Goal: Task Accomplishment & Management: Complete application form

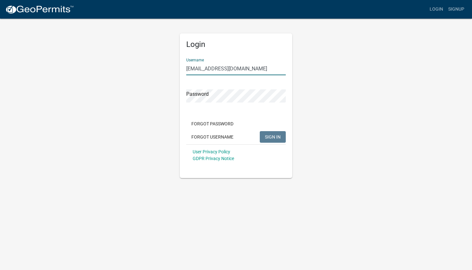
type input "[EMAIL_ADDRESS][DOMAIN_NAME]"
click at [275, 132] on button "SIGN IN" at bounding box center [273, 137] width 26 height 12
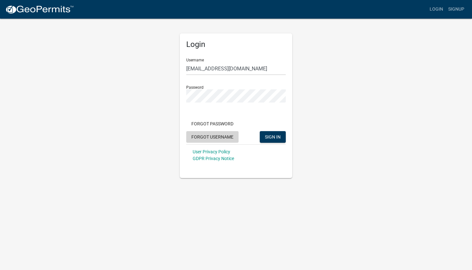
click at [211, 134] on button "Forgot Username" at bounding box center [212, 137] width 52 height 12
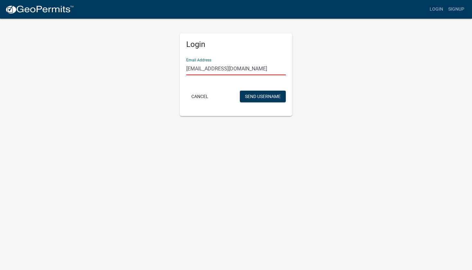
click at [206, 66] on input "[EMAIL_ADDRESS][DOMAIN_NAME]" at bounding box center [236, 68] width 100 height 13
type input "[EMAIL_ADDRESS][DOMAIN_NAME]"
click at [249, 95] on button "Send Username" at bounding box center [263, 97] width 46 height 12
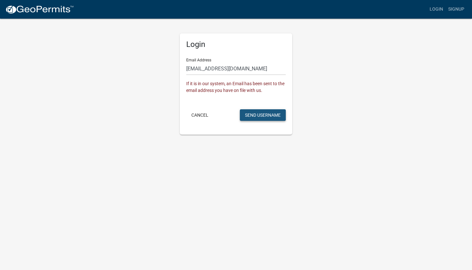
click at [253, 114] on button "Send Username" at bounding box center [263, 115] width 46 height 12
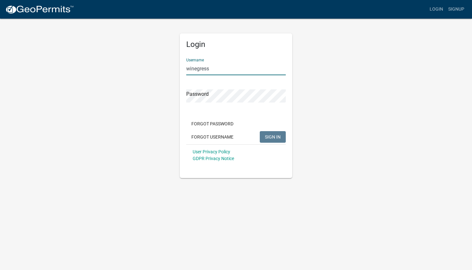
type input "winegress"
click at [272, 136] on span "SIGN IN" at bounding box center [273, 136] width 16 height 5
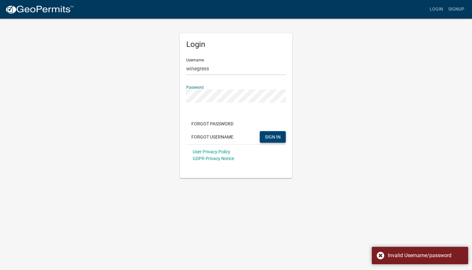
click at [182, 91] on div "Login Username winegress Password Forgot Password Forgot Username SIGN IN User …" at bounding box center [236, 105] width 112 height 145
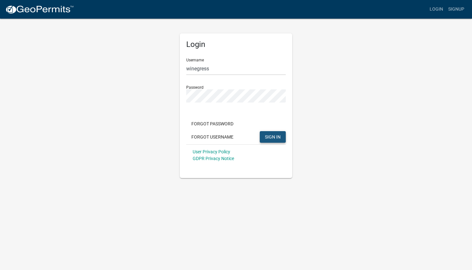
click at [271, 132] on button "SIGN IN" at bounding box center [273, 137] width 26 height 12
click at [178, 101] on div "Login Username winegress Password Forgot Password Forgot Username SIGN IN User …" at bounding box center [236, 98] width 122 height 160
click at [268, 136] on span "SIGN IN" at bounding box center [273, 136] width 16 height 5
click at [272, 136] on span "SIGN IN" at bounding box center [273, 136] width 16 height 5
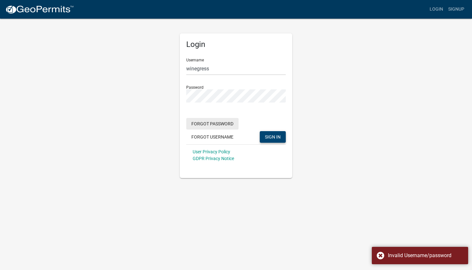
click at [212, 123] on button "Forgot Password" at bounding box center [212, 124] width 52 height 12
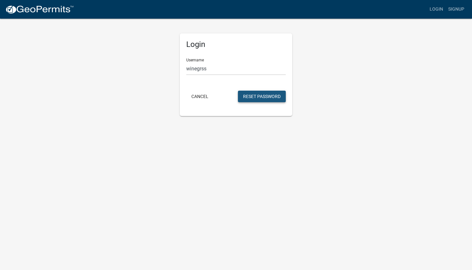
click at [254, 97] on button "Reset Password" at bounding box center [262, 97] width 48 height 12
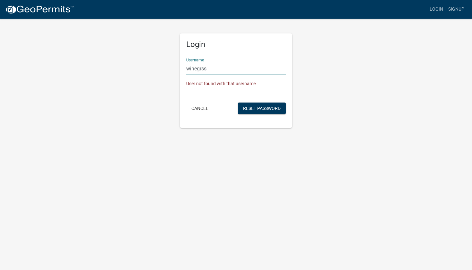
click at [204, 68] on input "winegrss" at bounding box center [236, 68] width 100 height 13
click at [202, 68] on input "winegrss" at bounding box center [236, 68] width 100 height 13
type input "winegress"
click at [257, 105] on button "Reset Password" at bounding box center [262, 108] width 48 height 12
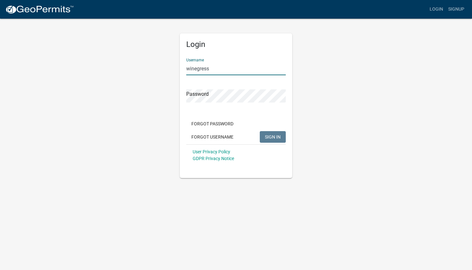
type input "winegress"
click at [270, 139] on span "SIGN IN" at bounding box center [273, 136] width 16 height 5
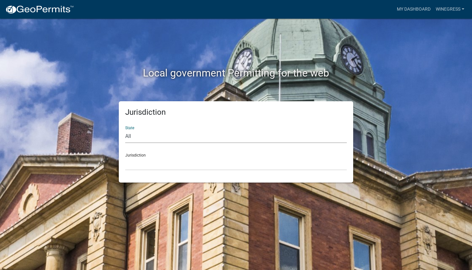
select select "[US_STATE]"
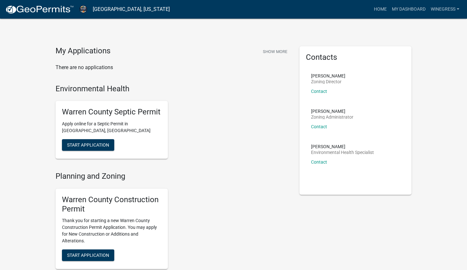
click at [85, 49] on h4 "My Applications" at bounding box center [83, 51] width 55 height 10
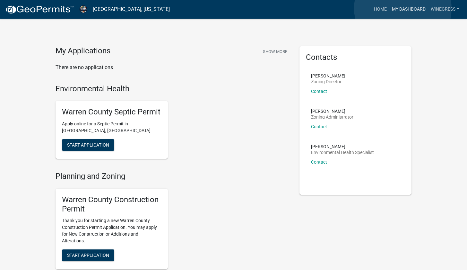
click at [370, 8] on link "My Dashboard" at bounding box center [409, 9] width 39 height 12
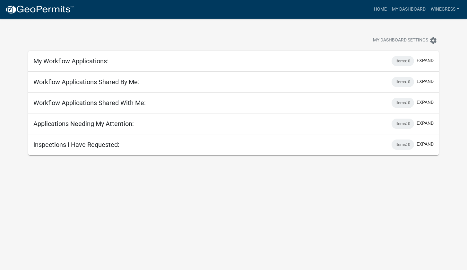
click at [370, 144] on button "expand" at bounding box center [425, 144] width 17 height 7
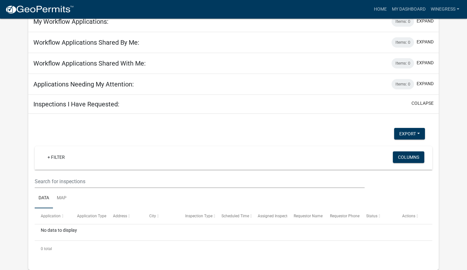
scroll to position [39, 0]
click at [370, 103] on button "collapse" at bounding box center [423, 103] width 22 height 7
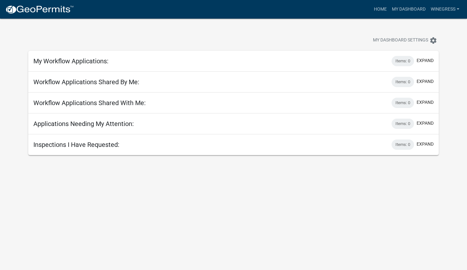
scroll to position [0, 0]
click at [370, 58] on button "expand" at bounding box center [425, 60] width 17 height 7
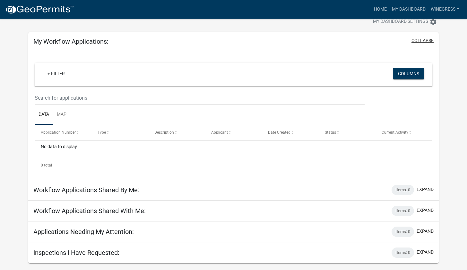
scroll to position [19, 0]
click at [370, 179] on button "expand" at bounding box center [425, 252] width 17 height 7
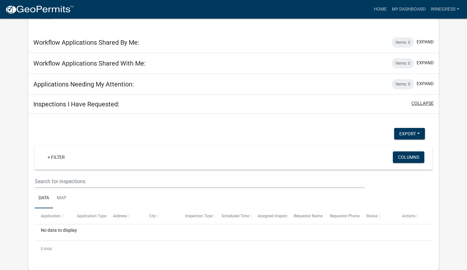
scroll to position [166, 0]
click at [370, 159] on button "Columns" at bounding box center [408, 157] width 31 height 12
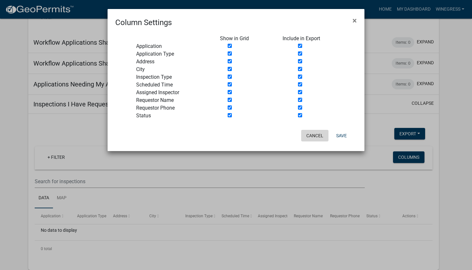
click at [316, 135] on button "Cancel" at bounding box center [314, 136] width 27 height 12
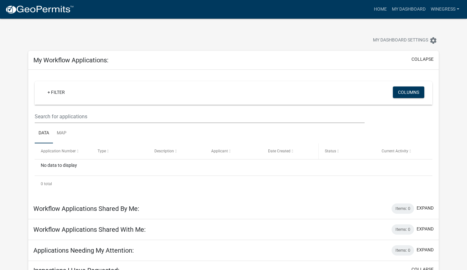
scroll to position [0, 0]
click at [370, 8] on link "winegress" at bounding box center [445, 9] width 34 height 12
click at [370, 27] on link "Account" at bounding box center [436, 26] width 51 height 15
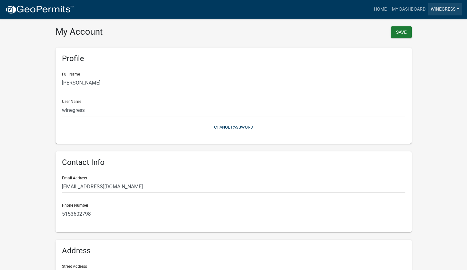
click at [370, 9] on link "winegress" at bounding box center [445, 9] width 34 height 12
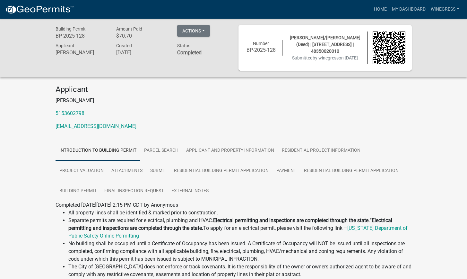
click at [64, 18] on nav "more_horiz Home My Dashboard winegress Account Logout" at bounding box center [233, 9] width 467 height 19
click at [204, 28] on button "Actions" at bounding box center [193, 31] width 33 height 12
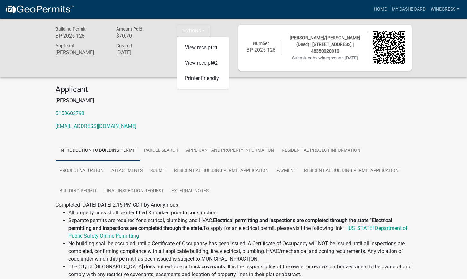
click at [252, 101] on p "[PERSON_NAME]" at bounding box center [234, 101] width 356 height 8
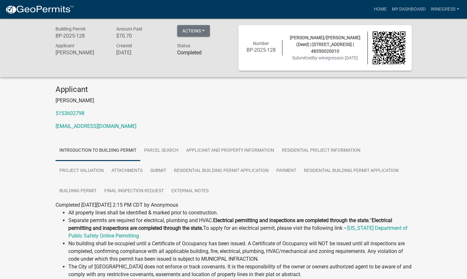
click at [197, 46] on div "Status Completed" at bounding box center [202, 50] width 61 height 16
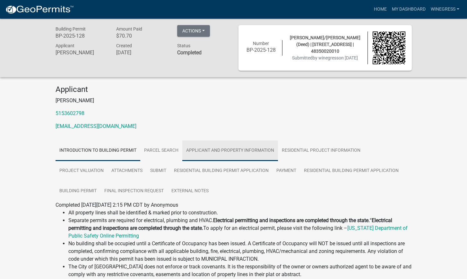
click at [252, 150] on link "Applicant and Property Information" at bounding box center [230, 150] width 96 height 21
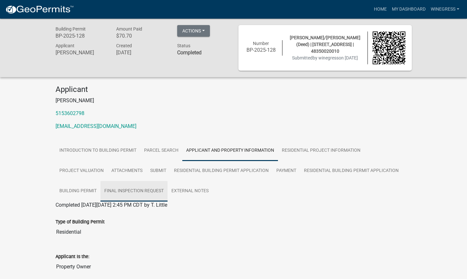
click at [136, 188] on link "Final Inspection Request" at bounding box center [134, 191] width 67 height 21
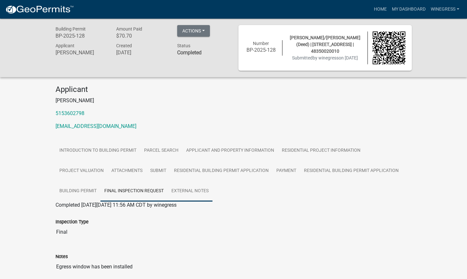
click at [177, 185] on link "External Notes" at bounding box center [190, 191] width 45 height 21
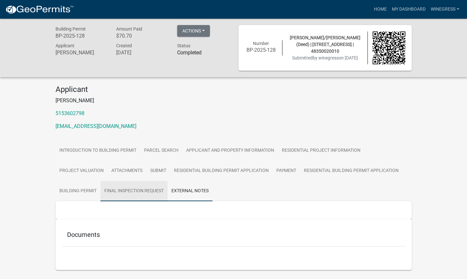
click at [122, 187] on link "Final Inspection Request" at bounding box center [134, 191] width 67 height 21
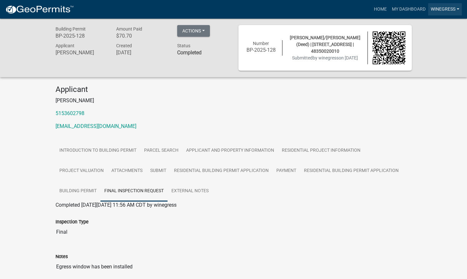
click at [370, 10] on link "winegress" at bounding box center [445, 9] width 34 height 12
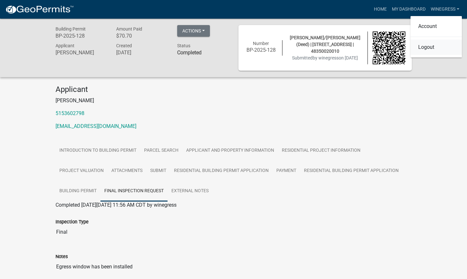
click at [370, 50] on link "Logout" at bounding box center [436, 46] width 51 height 15
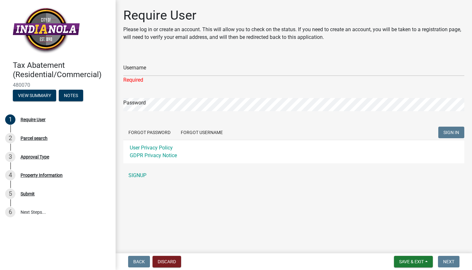
click at [175, 167] on div "Username Required Password Forgot Password Forgot Username SIGN IN User Privacy…" at bounding box center [293, 118] width 341 height 128
click at [143, 70] on input "Username" at bounding box center [293, 69] width 341 height 13
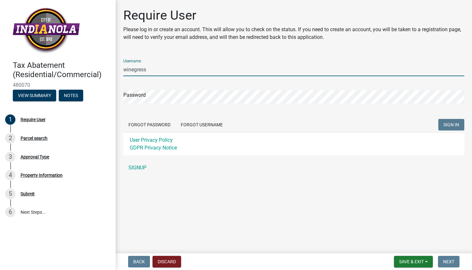
type input "winegress"
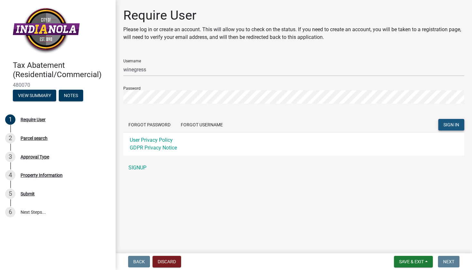
click at [447, 126] on span "SIGN IN" at bounding box center [451, 124] width 16 height 5
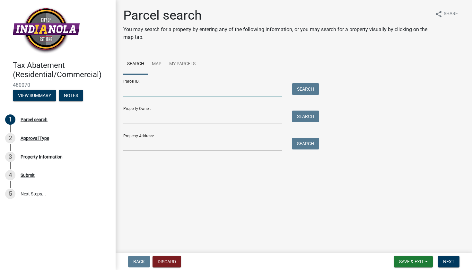
click at [142, 89] on input "Parcel ID:" at bounding box center [202, 89] width 159 height 13
click at [127, 90] on input "Parcel ID:" at bounding box center [202, 89] width 159 height 13
click at [128, 91] on input "Parcel ID:" at bounding box center [202, 89] width 159 height 13
type input "B"
type input "48350020010"
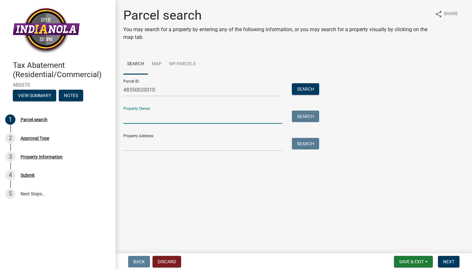
click at [138, 113] on input "Property Owner:" at bounding box center [202, 116] width 159 height 13
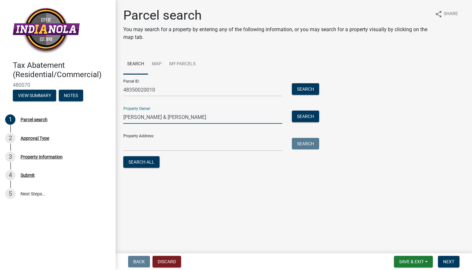
type input "Martin & Marcia Konrad"
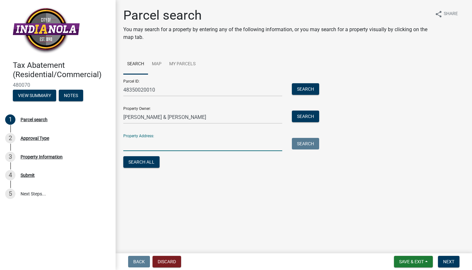
click at [134, 146] on input "Property Address:" at bounding box center [202, 144] width 159 height 13
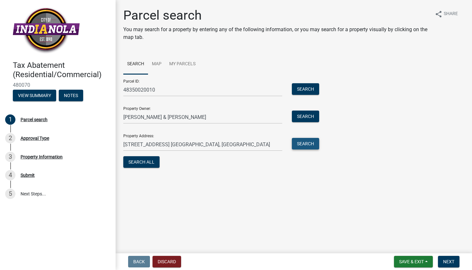
click at [299, 144] on button "Search" at bounding box center [305, 144] width 27 height 12
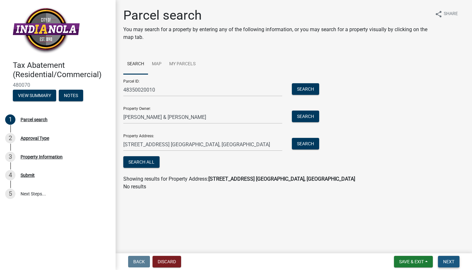
click at [449, 262] on span "Next" at bounding box center [448, 261] width 11 height 5
click at [307, 144] on button "Search" at bounding box center [305, 144] width 27 height 12
click at [451, 261] on span "Next" at bounding box center [448, 261] width 11 height 5
click at [199, 145] on input "1003 W Euclid Ave. Indianola, IA" at bounding box center [202, 144] width 159 height 13
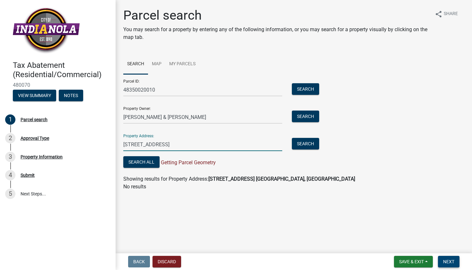
type input "1003 W Euclid Ave."
click at [451, 261] on span "Next" at bounding box center [448, 261] width 11 height 5
click at [145, 159] on button "Search All" at bounding box center [141, 162] width 36 height 12
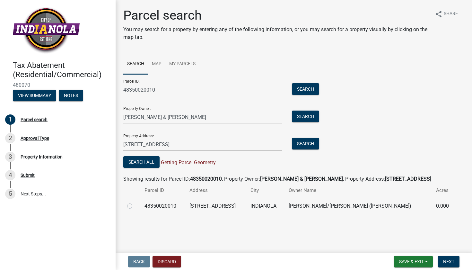
click at [135, 202] on label at bounding box center [135, 202] width 0 height 0
click at [135, 206] on input "radio" at bounding box center [137, 204] width 4 height 4
radio input "true"
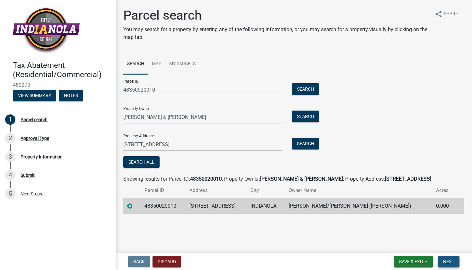
click at [448, 260] on span "Next" at bounding box center [448, 261] width 11 height 5
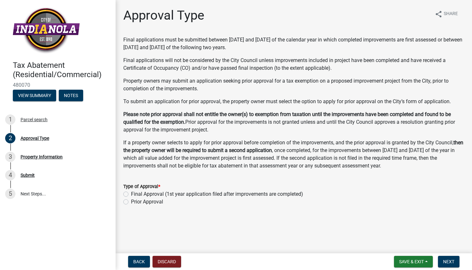
click at [131, 193] on label "Final Approval (1st year application filed after improvements are completed)" at bounding box center [217, 194] width 172 height 8
click at [131, 193] on input "Final Approval (1st year application filed after improvements are completed)" at bounding box center [133, 192] width 4 height 4
radio input "true"
click at [449, 261] on span "Next" at bounding box center [448, 261] width 11 height 5
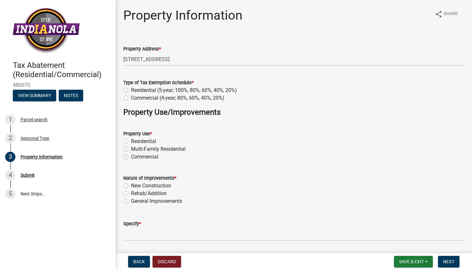
click at [131, 90] on label "Residential (5-year; 100%, 80%, 60%, 40%, 20%)" at bounding box center [184, 90] width 106 height 8
click at [131, 90] on input "Residential (5-year; 100%, 80%, 60%, 40%, 20%)" at bounding box center [133, 88] width 4 height 4
radio input "true"
click at [127, 138] on div "Residential" at bounding box center [293, 141] width 341 height 8
click at [131, 194] on label "Rehab/Addition" at bounding box center [149, 193] width 36 height 8
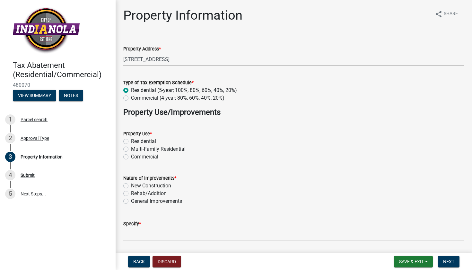
click at [131, 194] on input "Rehab/Addition" at bounding box center [133, 191] width 4 height 4
radio input "true"
click at [131, 192] on label "Rehab/Addition" at bounding box center [149, 193] width 36 height 8
click at [131, 192] on input "Rehab/Addition" at bounding box center [133, 191] width 4 height 4
click at [131, 202] on label "General Improvements" at bounding box center [156, 201] width 51 height 8
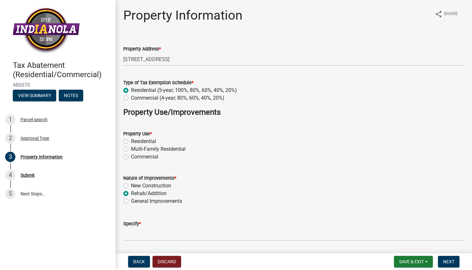
click at [131, 201] on input "General Improvements" at bounding box center [133, 199] width 4 height 4
radio input "true"
click at [131, 142] on label "Residential" at bounding box center [143, 141] width 25 height 8
click at [131, 142] on input "Residential" at bounding box center [133, 139] width 4 height 4
radio input "true"
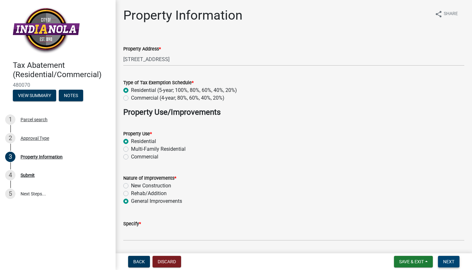
click at [447, 258] on button "Next" at bounding box center [449, 262] width 22 height 12
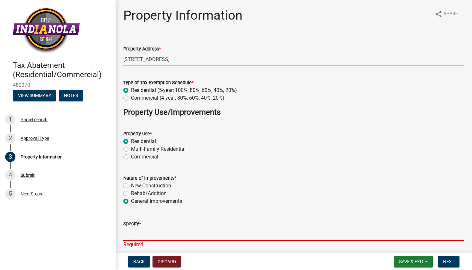
click at [126, 237] on input "Specify *" at bounding box center [293, 233] width 341 height 13
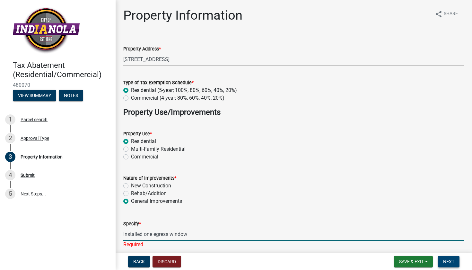
type input "Installed one egress window"
click at [448, 259] on span "Next" at bounding box center [448, 261] width 11 height 5
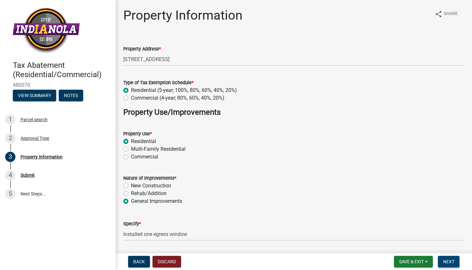
click at [443, 262] on span "Next" at bounding box center [448, 261] width 11 height 5
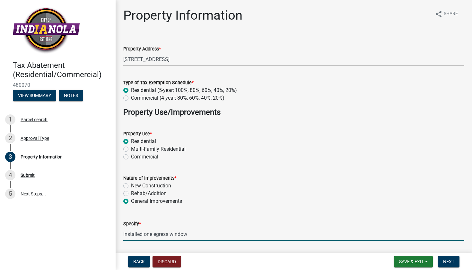
click at [133, 232] on input "Installed one egress window" at bounding box center [293, 233] width 341 height 13
click at [193, 233] on input "Installed one egress window" at bounding box center [293, 233] width 341 height 13
click at [445, 261] on span "Next" at bounding box center [448, 261] width 11 height 5
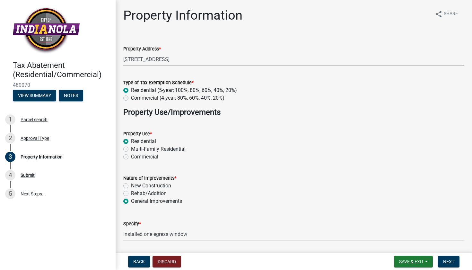
click at [131, 201] on label "General Improvements" at bounding box center [156, 201] width 51 height 8
click at [131, 201] on input "General Improvements" at bounding box center [133, 199] width 4 height 4
click at [131, 193] on label "Rehab/Addition" at bounding box center [149, 193] width 36 height 8
click at [131, 193] on input "Rehab/Addition" at bounding box center [133, 191] width 4 height 4
radio input "true"
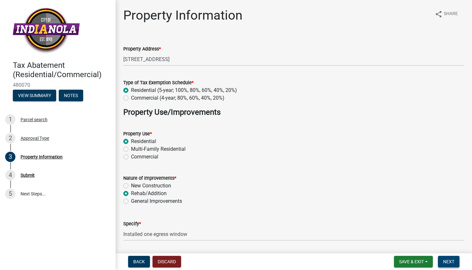
click at [443, 258] on button "Next" at bounding box center [449, 262] width 22 height 12
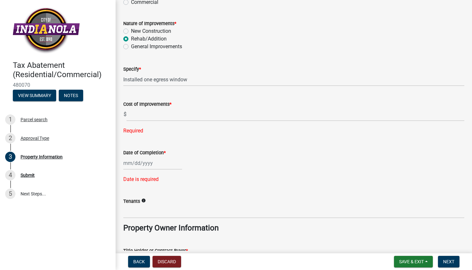
scroll to position [157, 0]
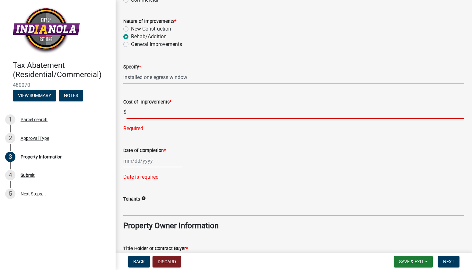
click at [134, 115] on input "text" at bounding box center [296, 112] width 338 height 13
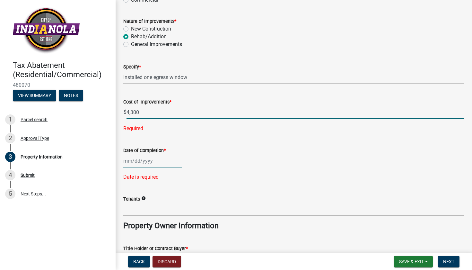
type input "4300"
select select "9"
select select "2025"
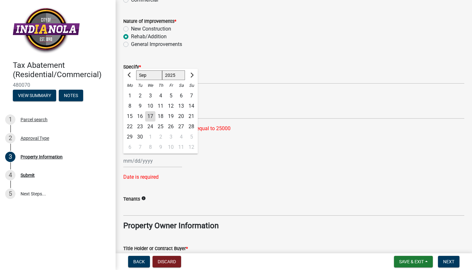
click at [142, 162] on input "Date of Completion *" at bounding box center [152, 160] width 59 height 13
type input "09/17/2025"
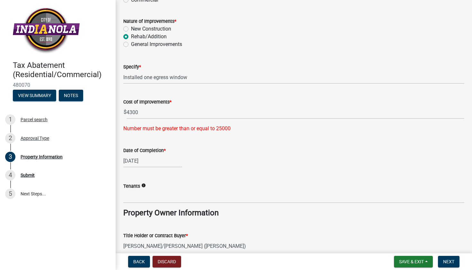
scroll to position [394, 0]
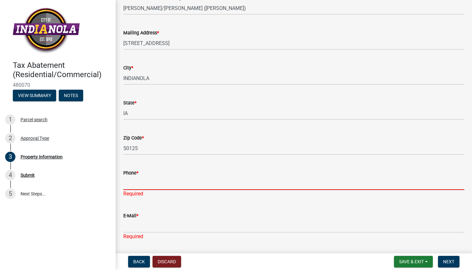
click at [129, 181] on input "Phone *" at bounding box center [293, 183] width 341 height 13
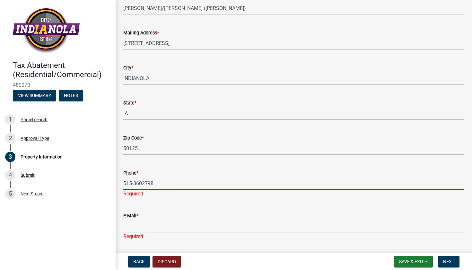
type input "515-3602798"
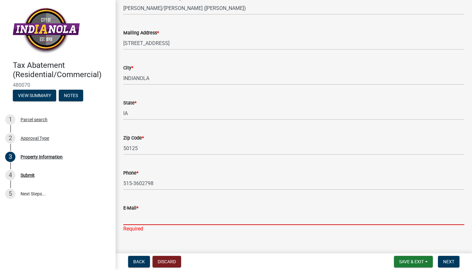
click at [131, 223] on input "E-Mail *" at bounding box center [293, 218] width 341 height 13
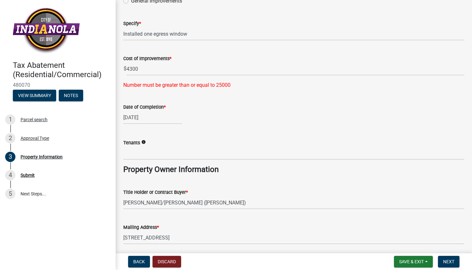
scroll to position [201, 0]
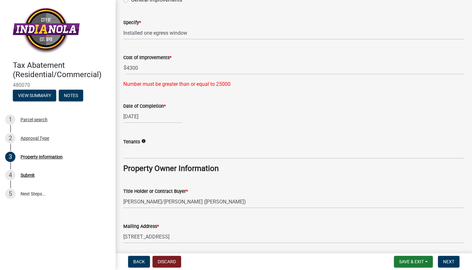
type input "manm79@gmail;.com"
click at [126, 152] on input "Tenants" at bounding box center [293, 151] width 341 height 13
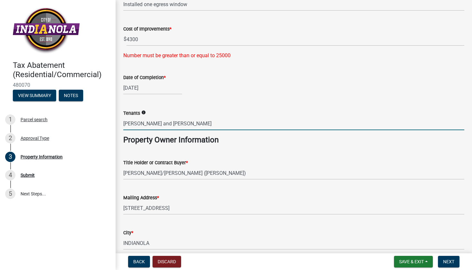
scroll to position [228, 0]
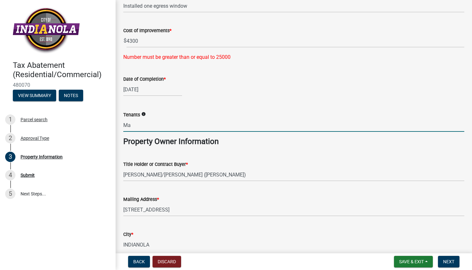
type input "M"
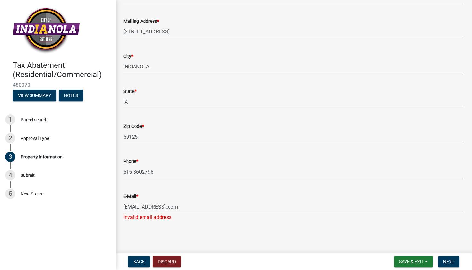
scroll to position [0, 0]
type input "no tenants"
click at [447, 258] on button "Next" at bounding box center [449, 262] width 22 height 12
click at [162, 206] on input "manm79@gmail;.com" at bounding box center [293, 206] width 341 height 13
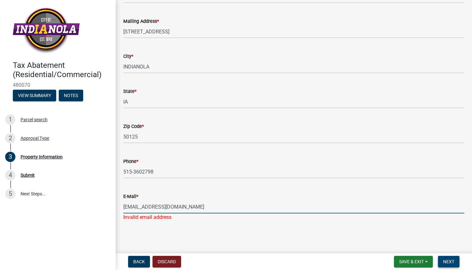
type input "[EMAIL_ADDRESS][DOMAIN_NAME]"
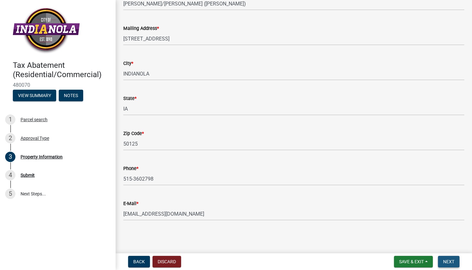
click at [448, 259] on span "Next" at bounding box center [448, 261] width 11 height 5
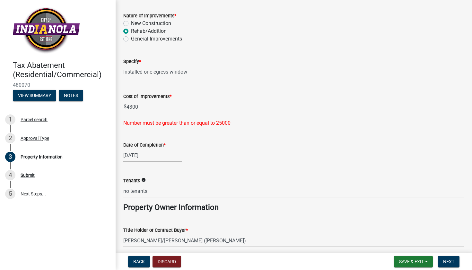
scroll to position [162, 0]
click at [131, 40] on label "General Improvements" at bounding box center [156, 39] width 51 height 8
click at [131, 39] on input "General Improvements" at bounding box center [133, 37] width 4 height 4
radio input "true"
click at [224, 122] on div "Number must be greater than or equal to 25000" at bounding box center [293, 123] width 341 height 8
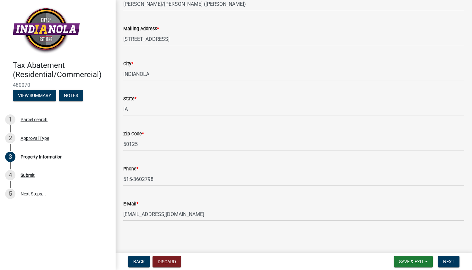
scroll to position [398, 0]
